Goal: Information Seeking & Learning: Check status

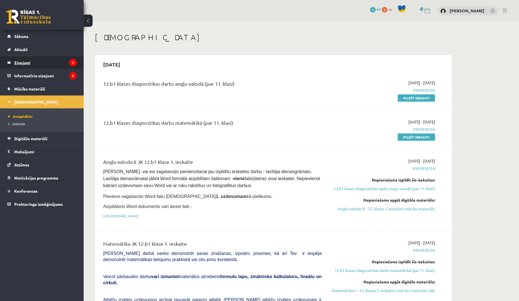
click at [59, 63] on legend "Ziņojumi 1" at bounding box center [45, 62] width 63 height 13
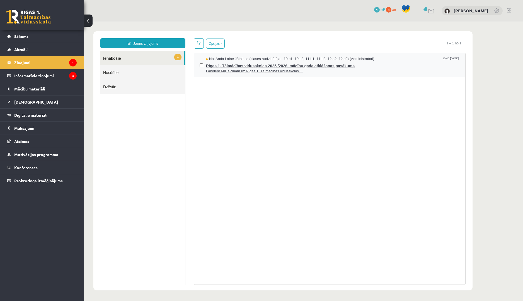
click at [311, 71] on span "Labdien! Mīļi aicinām uz Rīgas 1. Tālmācības vidusskolas ..." at bounding box center [333, 71] width 254 height 5
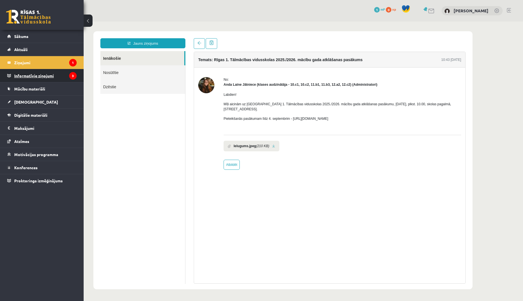
click at [58, 77] on legend "Informatīvie ziņojumi 3" at bounding box center [45, 75] width 63 height 13
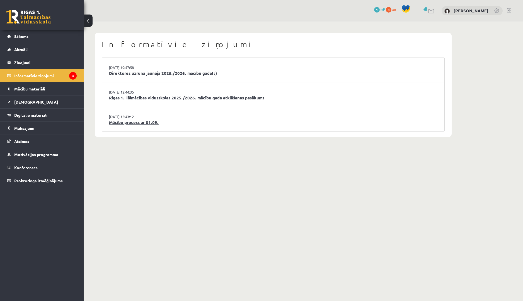
click at [145, 123] on link "Mācību process ar 01.09." at bounding box center [273, 122] width 329 height 6
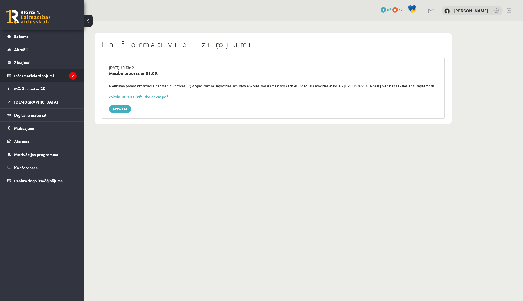
click at [42, 78] on legend "Informatīvie ziņojumi 2" at bounding box center [45, 75] width 63 height 13
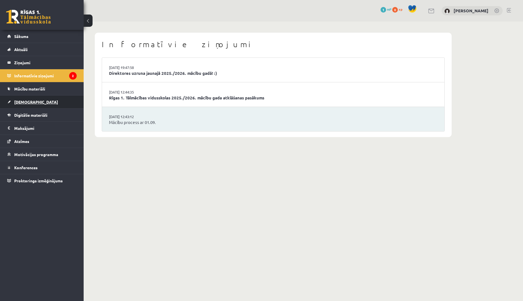
click at [30, 103] on span "[DEMOGRAPHIC_DATA]" at bounding box center [36, 101] width 44 height 5
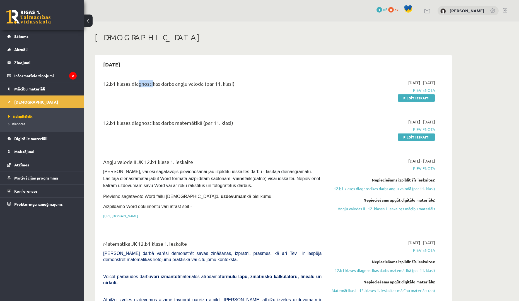
drag, startPoint x: 136, startPoint y: 83, endPoint x: 152, endPoint y: 84, distance: 15.9
click at [152, 84] on div "12.b1 klases diagnostikas darbs angļu valodā (par 11. klasi)" at bounding box center [212, 85] width 218 height 10
click at [153, 96] on div "12.b1 klases diagnostikas darbs angļu valodā (par 11. klasi)" at bounding box center [212, 90] width 227 height 21
drag, startPoint x: 147, startPoint y: 86, endPoint x: 178, endPoint y: 85, distance: 31.3
click at [178, 85] on div "12.b1 klases diagnostikas darbs angļu valodā (par 11. klasi)" at bounding box center [212, 85] width 218 height 10
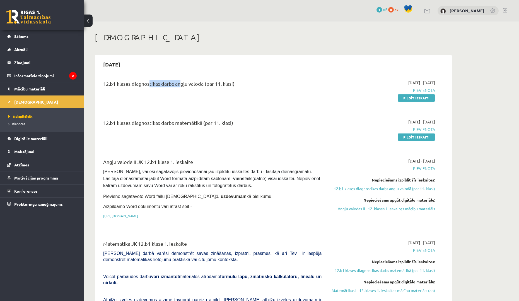
click at [178, 87] on div "12.b1 klases diagnostikas darbs angļu valodā (par 11. klasi)" at bounding box center [212, 85] width 218 height 10
drag, startPoint x: 128, startPoint y: 124, endPoint x: 149, endPoint y: 123, distance: 21.5
click at [149, 123] on div "12.b1 klases diagnostikas darbs matemātikā (par 11. klasi)" at bounding box center [212, 124] width 218 height 10
drag, startPoint x: 164, startPoint y: 123, endPoint x: 209, endPoint y: 124, distance: 45.2
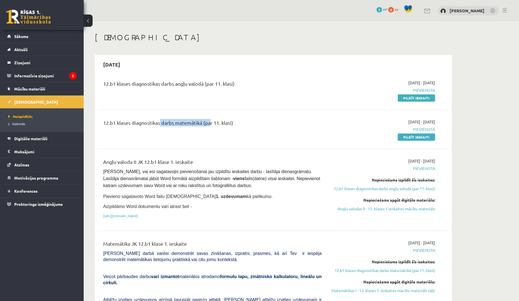
click at [209, 123] on div "12.b1 klases diagnostikas darbs matemātikā (par 11. klasi)" at bounding box center [212, 124] width 218 height 10
click at [204, 135] on div "12.b1 klases diagnostikas darbs matemātikā (par 11. klasi)" at bounding box center [212, 129] width 227 height 21
click at [382, 10] on span "1" at bounding box center [380, 10] width 6 height 6
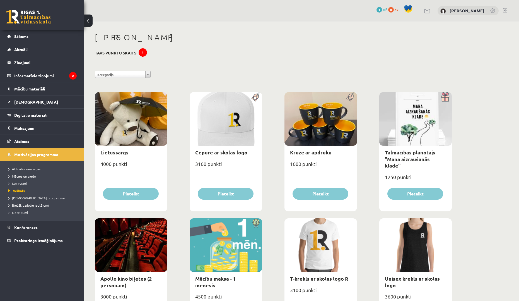
click at [117, 51] on h3 "Tavs punktu skaits 1" at bounding box center [116, 53] width 42 height 5
click at [55, 74] on legend "Informatīvie ziņojumi 2" at bounding box center [45, 75] width 63 height 13
